Goal: Find specific page/section: Find specific page/section

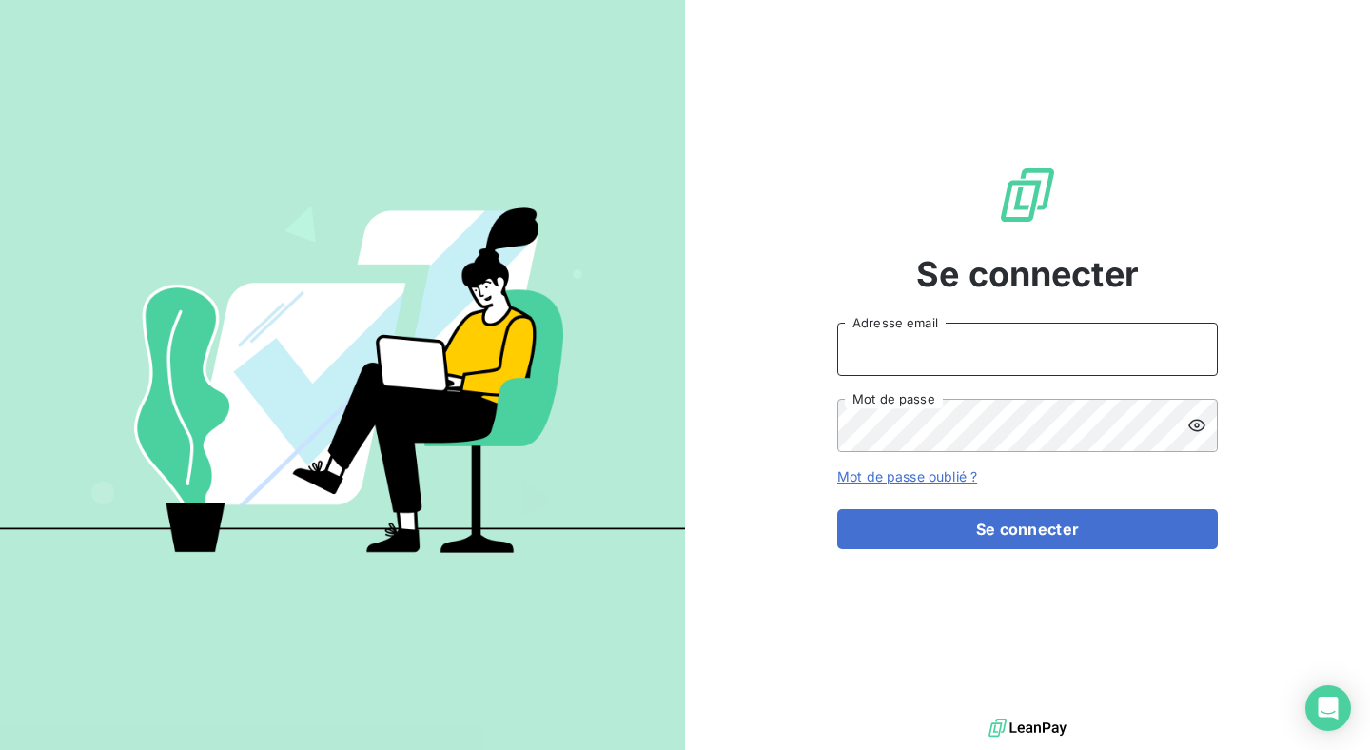
click at [898, 366] on input "Adresse email" at bounding box center [1027, 349] width 381 height 53
type input "[PERSON_NAME][EMAIL_ADDRESS][DOMAIN_NAME]"
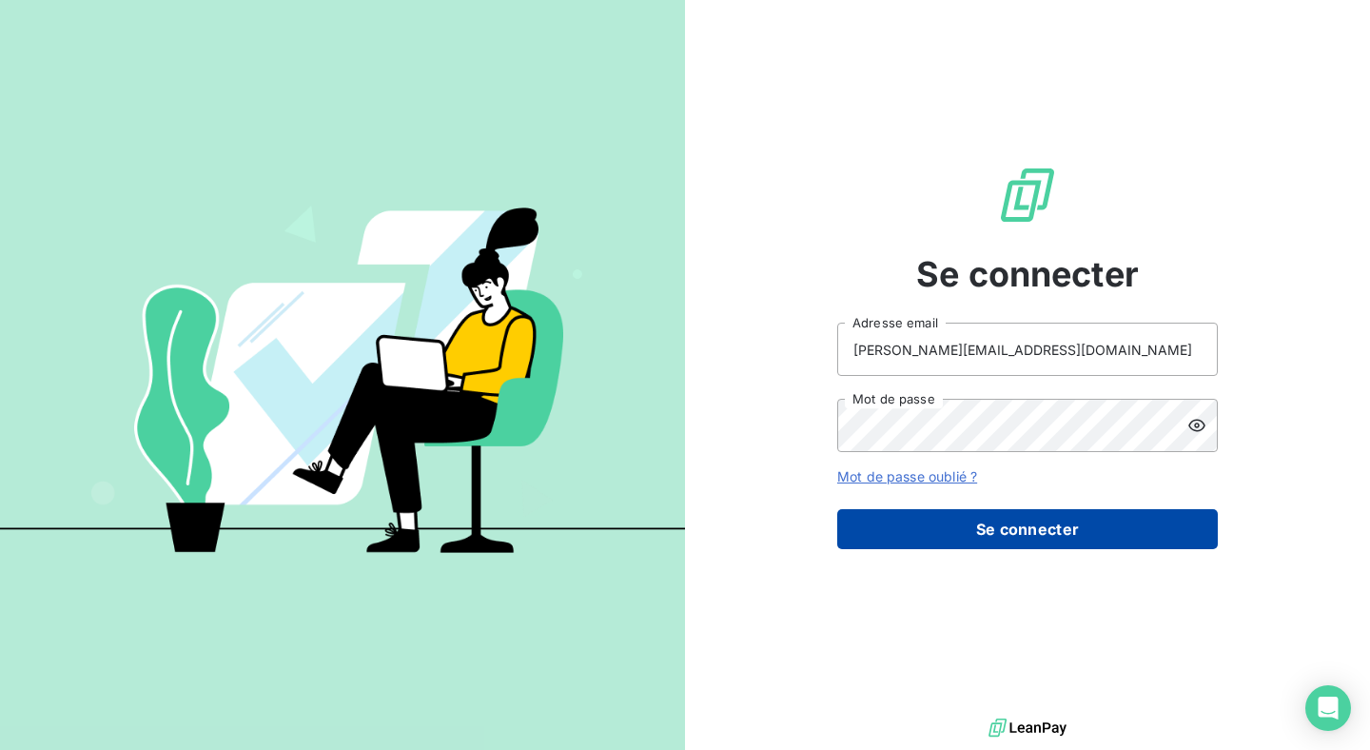
click at [1019, 538] on button "Se connecter" at bounding box center [1027, 529] width 381 height 40
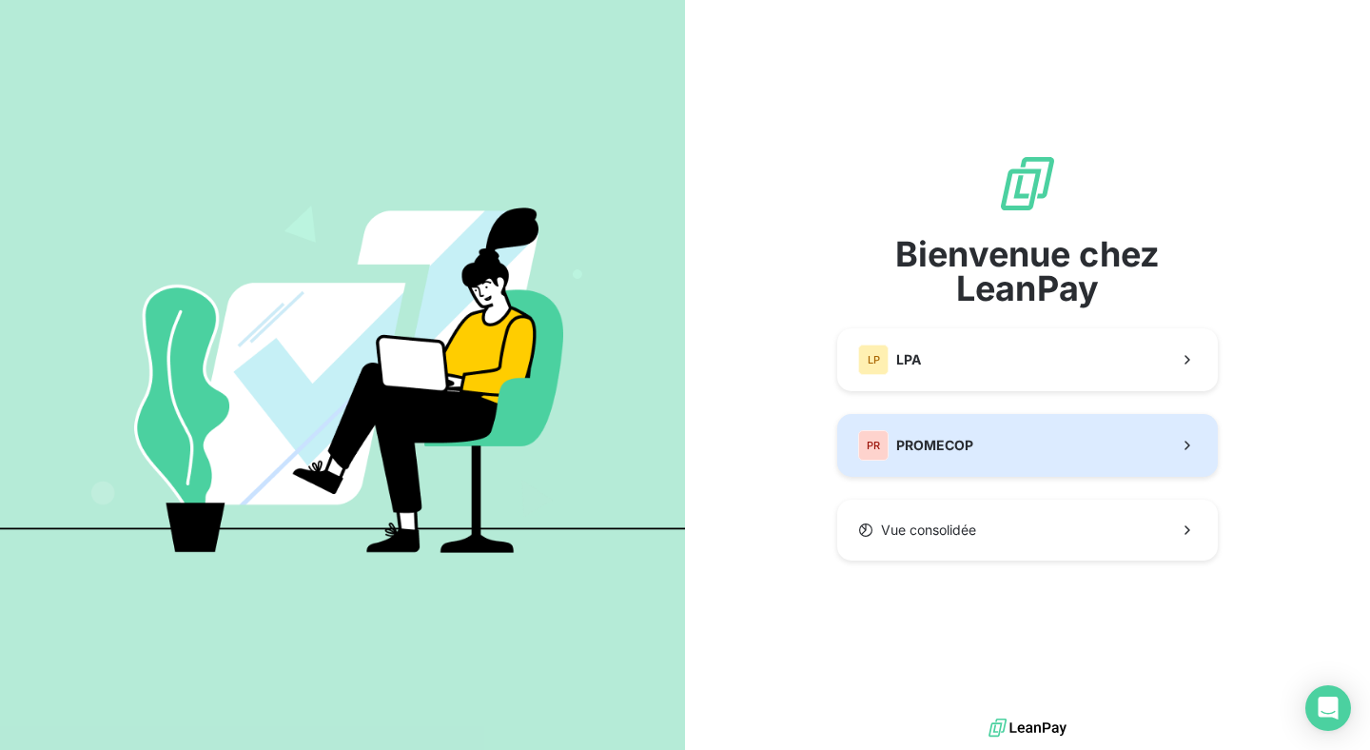
click at [937, 433] on div "PR PROMECOP" at bounding box center [915, 445] width 115 height 30
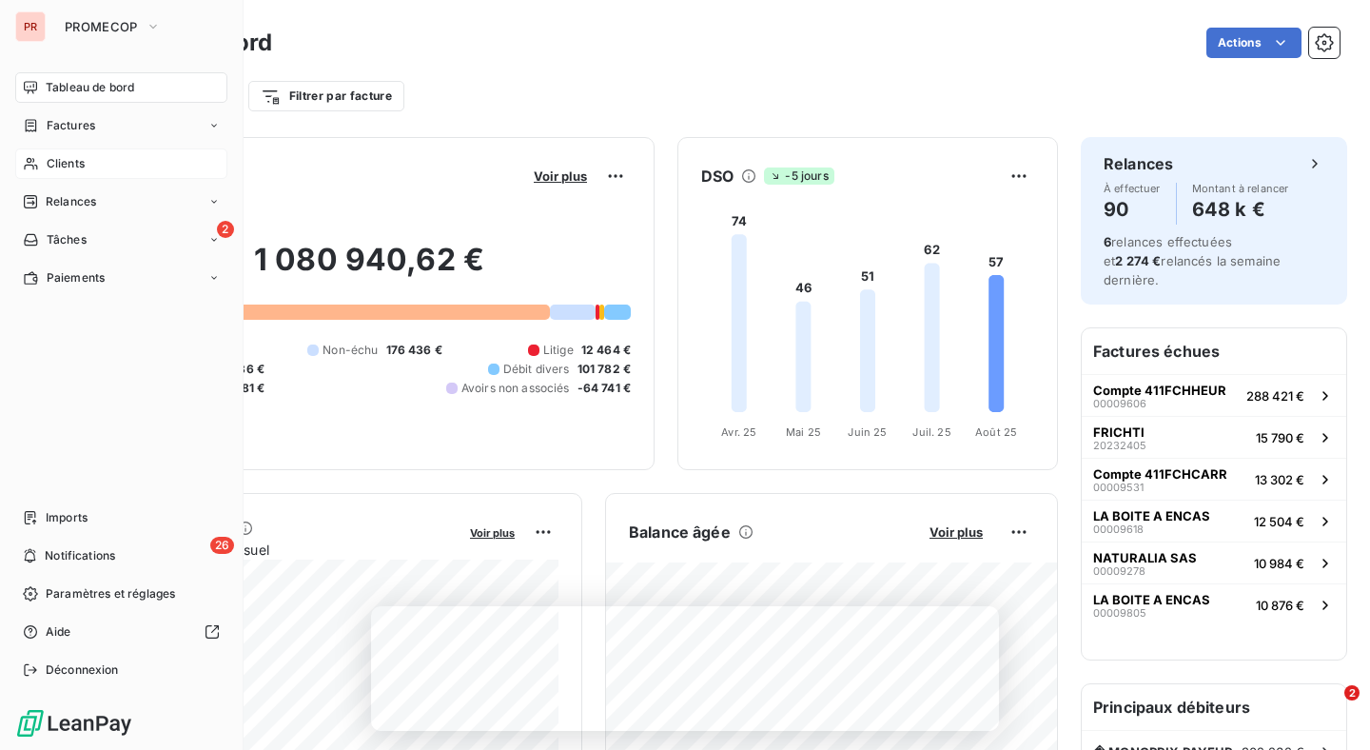
click at [111, 159] on div "Clients" at bounding box center [121, 163] width 212 height 30
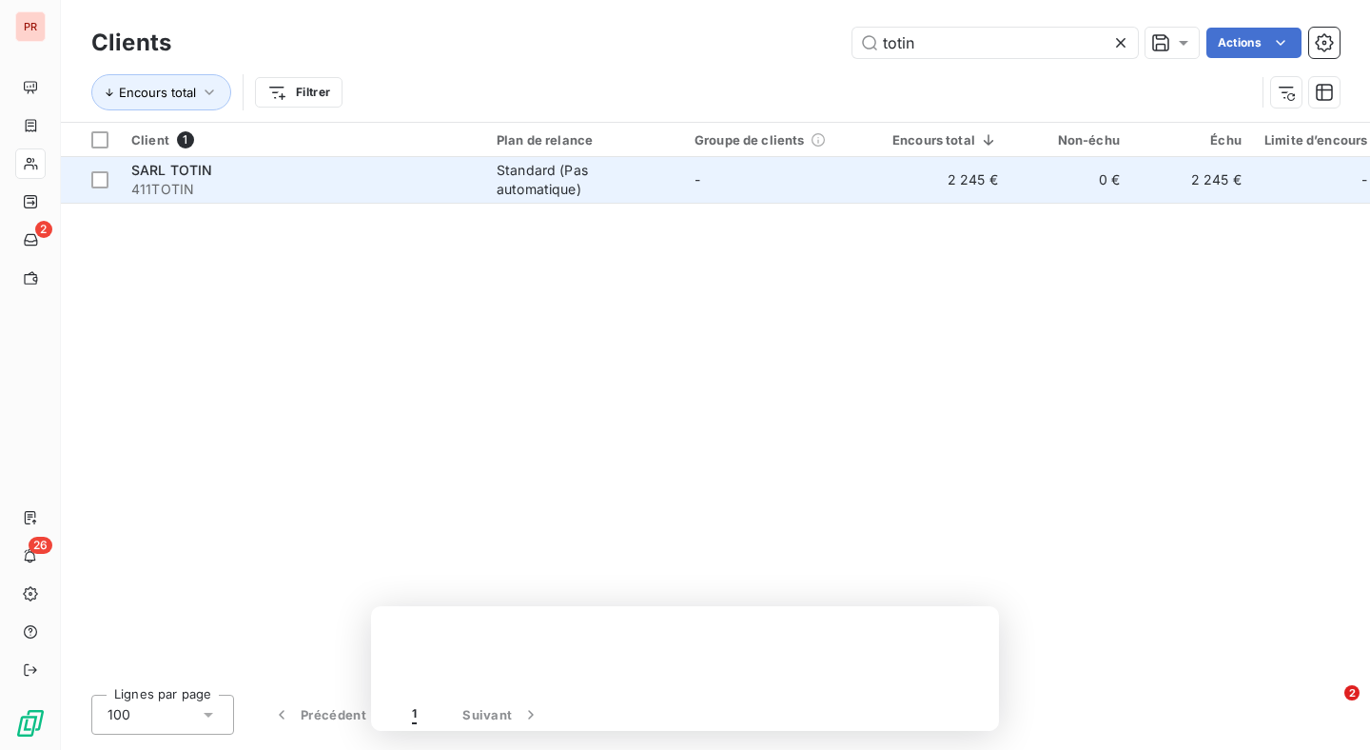
type input "totin"
click at [631, 161] on div "Standard (Pas automatique)" at bounding box center [584, 180] width 175 height 38
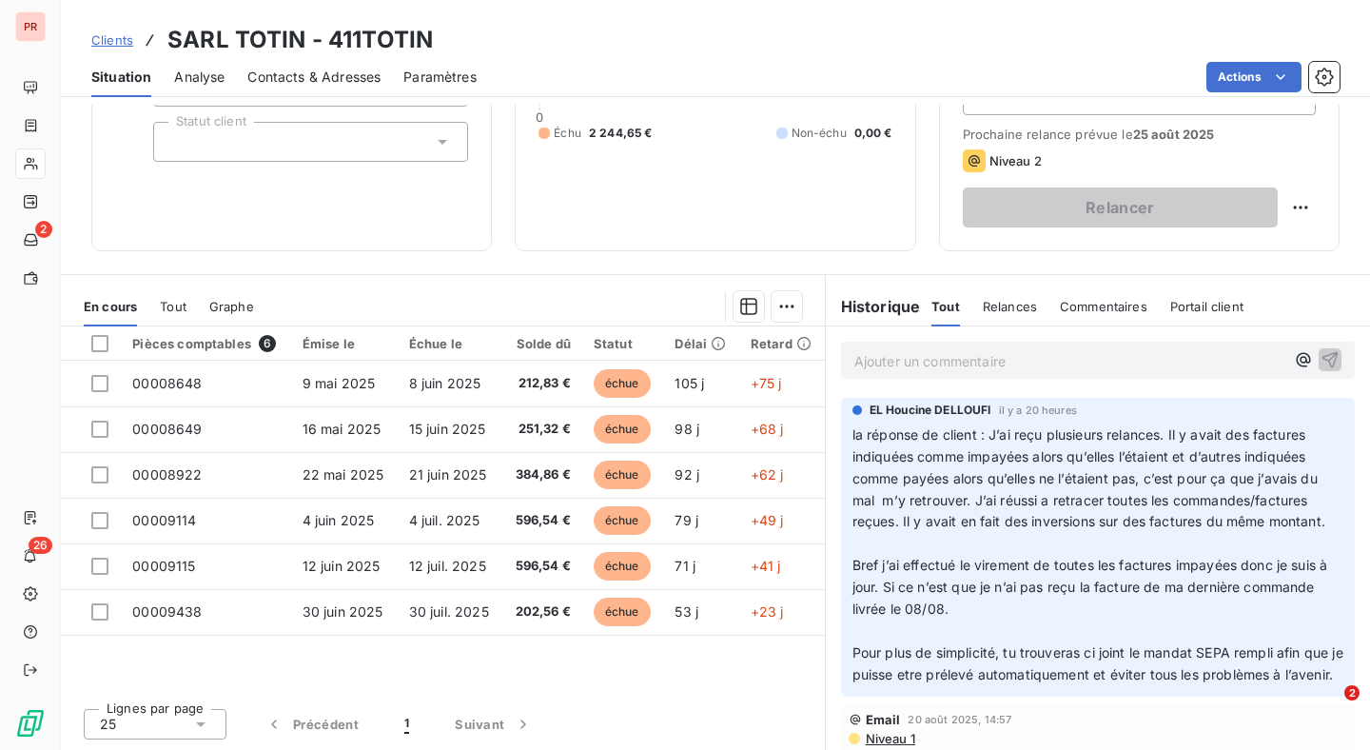
click at [993, 312] on span "Relances" at bounding box center [1010, 306] width 54 height 15
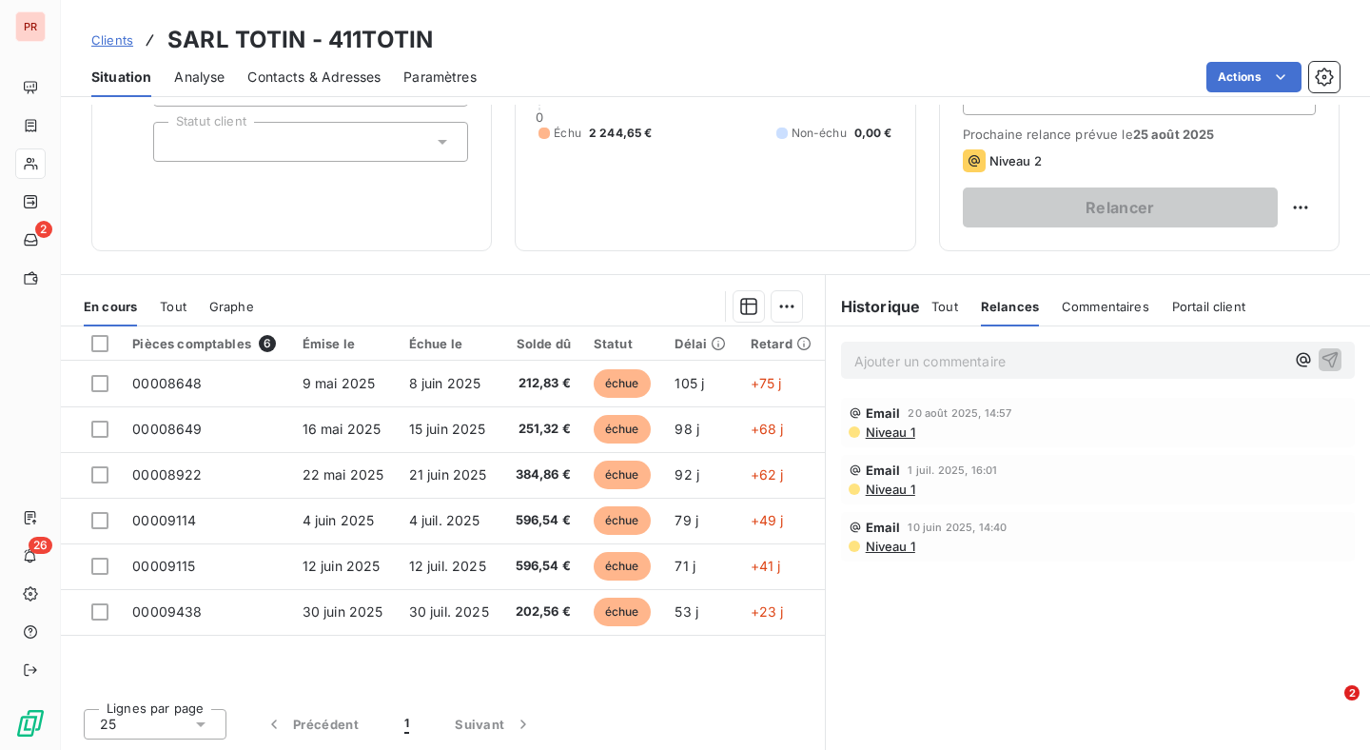
click at [873, 304] on h6 "Historique" at bounding box center [873, 306] width 95 height 23
click at [949, 313] on div "Tout" at bounding box center [945, 306] width 27 height 40
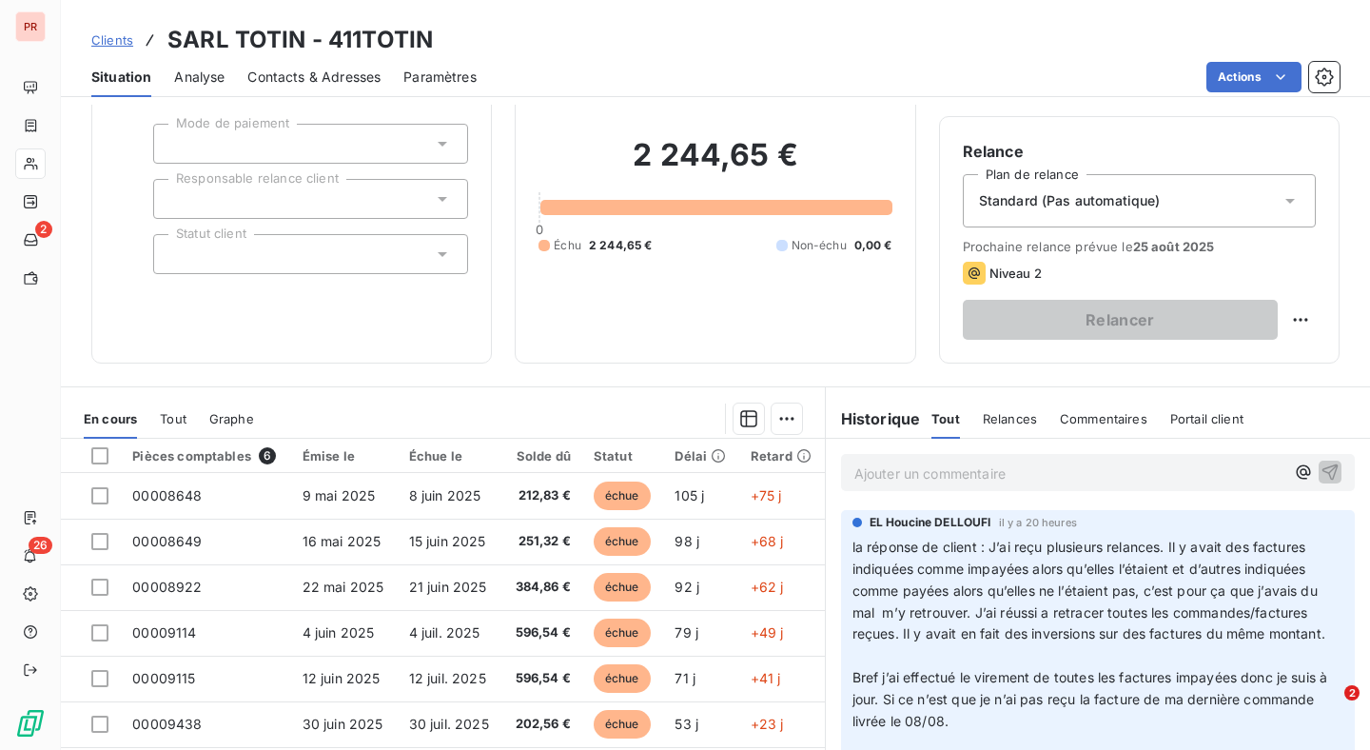
scroll to position [69, 0]
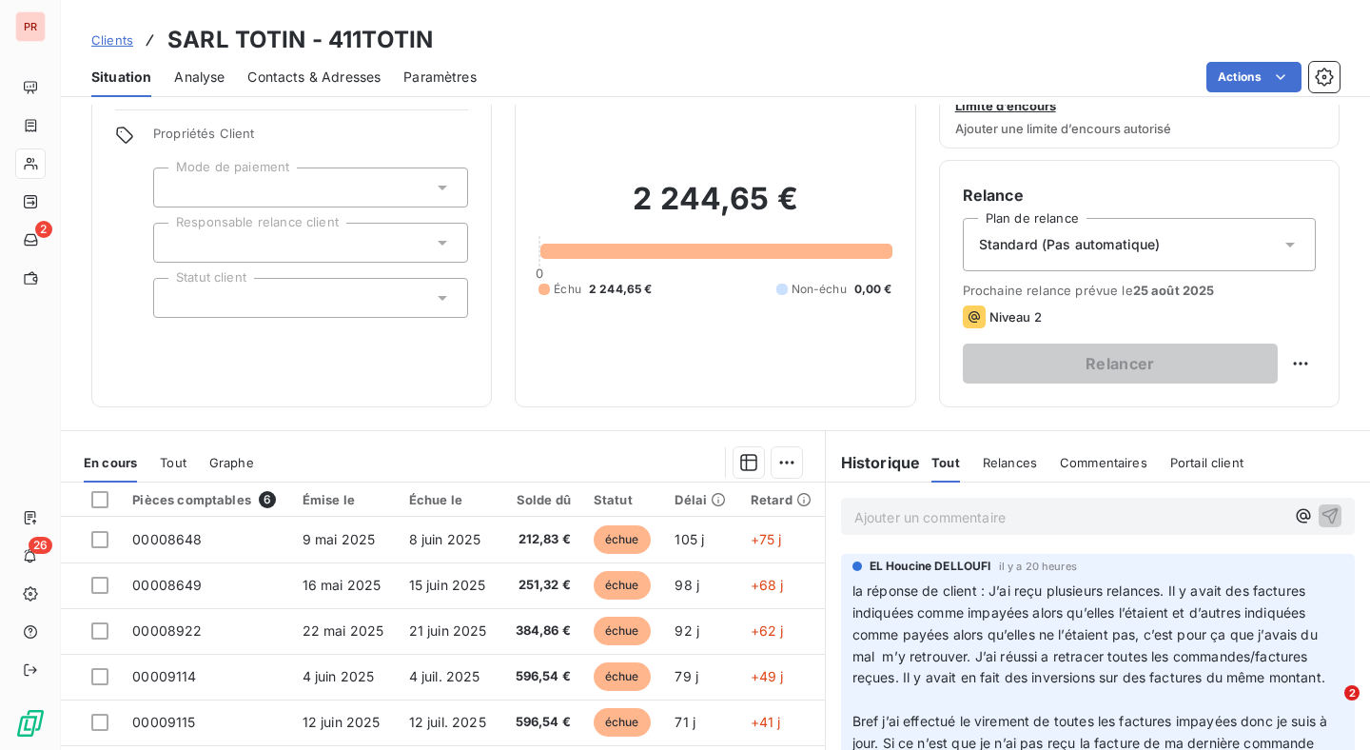
click at [913, 518] on p "Ajouter un commentaire ﻿" at bounding box center [1069, 517] width 430 height 24
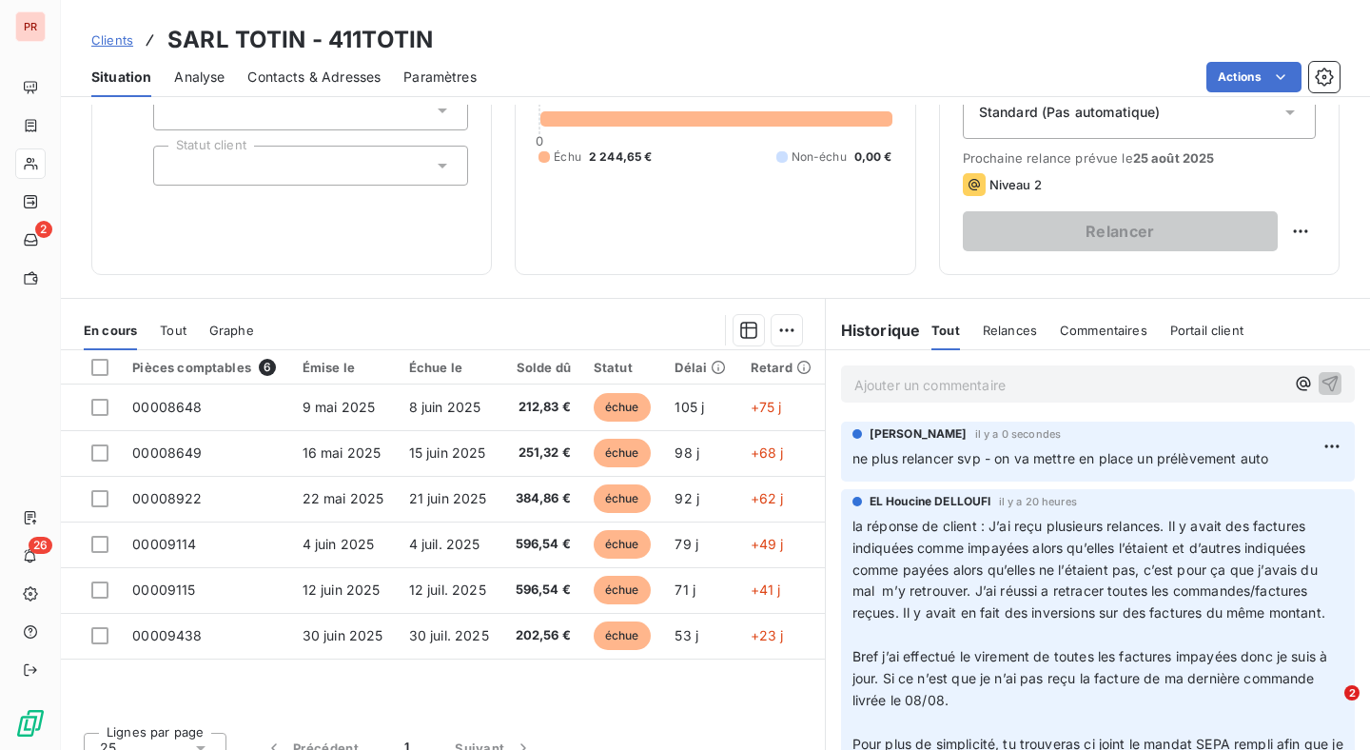
scroll to position [209, 0]
